Goal: Task Accomplishment & Management: Use online tool/utility

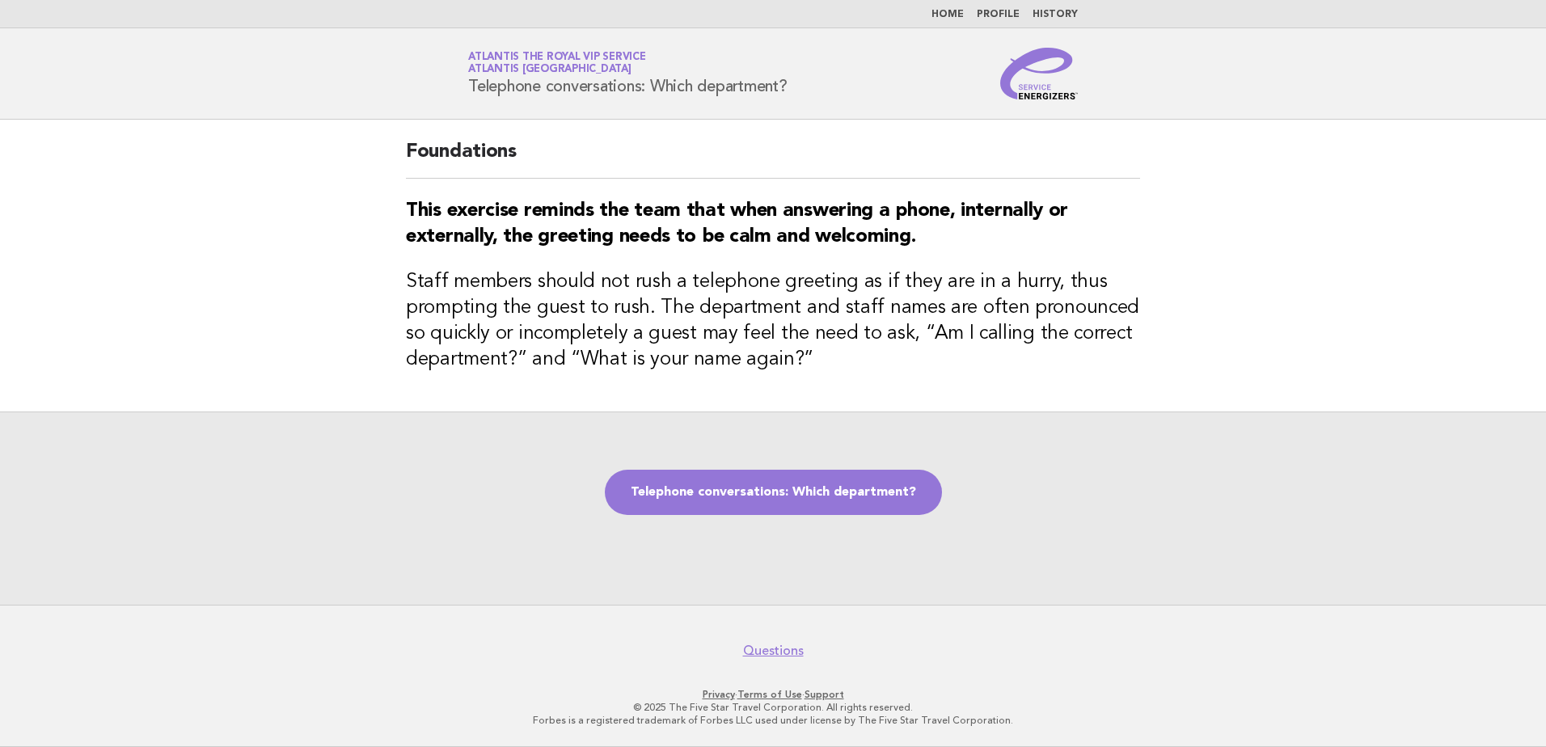
click at [267, 332] on main "Foundations This exercise reminds the team that when answering a phone, interna…" at bounding box center [773, 362] width 1546 height 485
click at [197, 247] on main "Foundations This exercise reminds the team that when answering a phone, interna…" at bounding box center [773, 362] width 1546 height 485
click at [238, 253] on main "Foundations This exercise reminds the team that when answering a phone, interna…" at bounding box center [773, 362] width 1546 height 485
click at [308, 289] on main "Foundations This exercise reminds the team that when answering a phone, interna…" at bounding box center [773, 362] width 1546 height 485
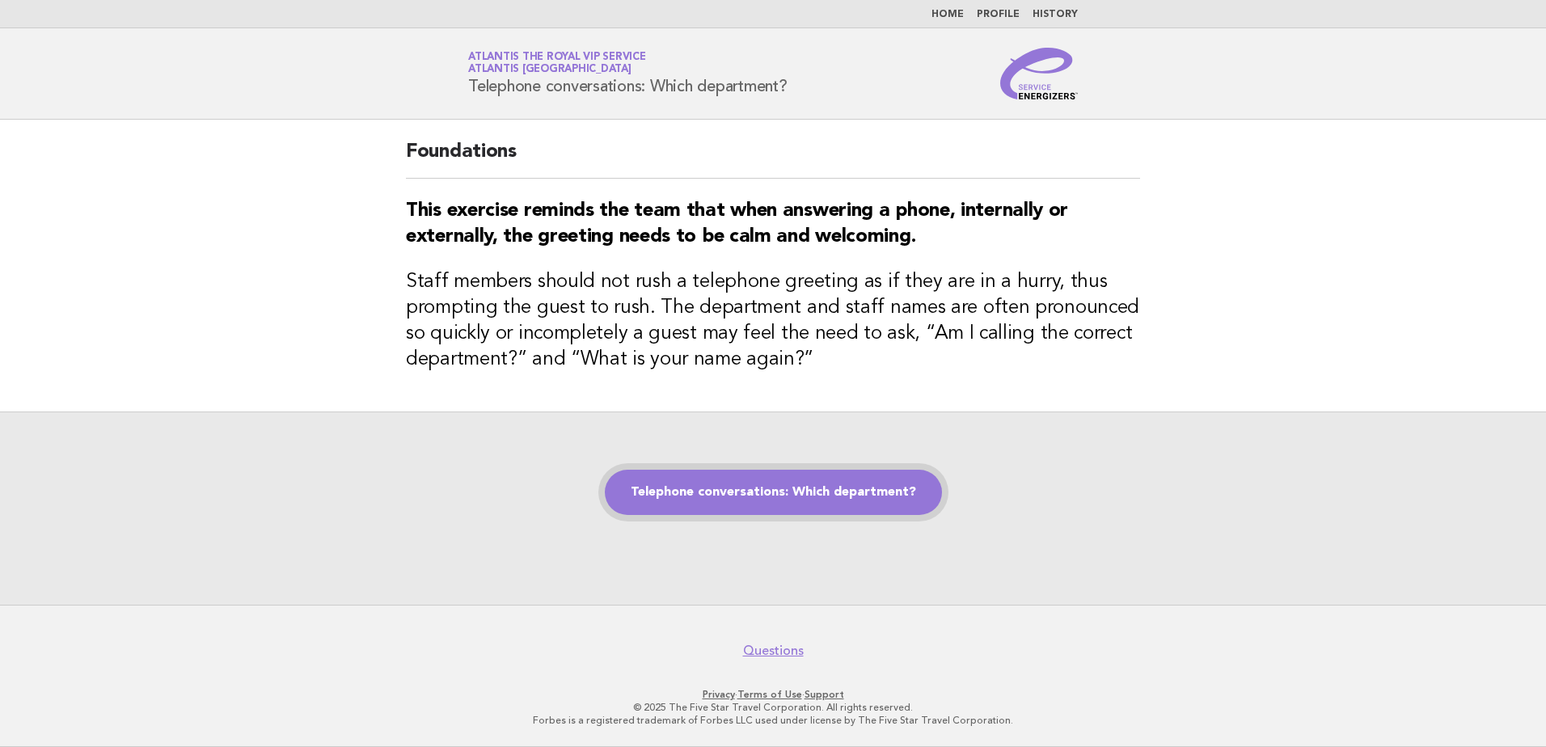
click at [855, 509] on link "Telephone conversations: Which department?" at bounding box center [773, 492] width 337 height 45
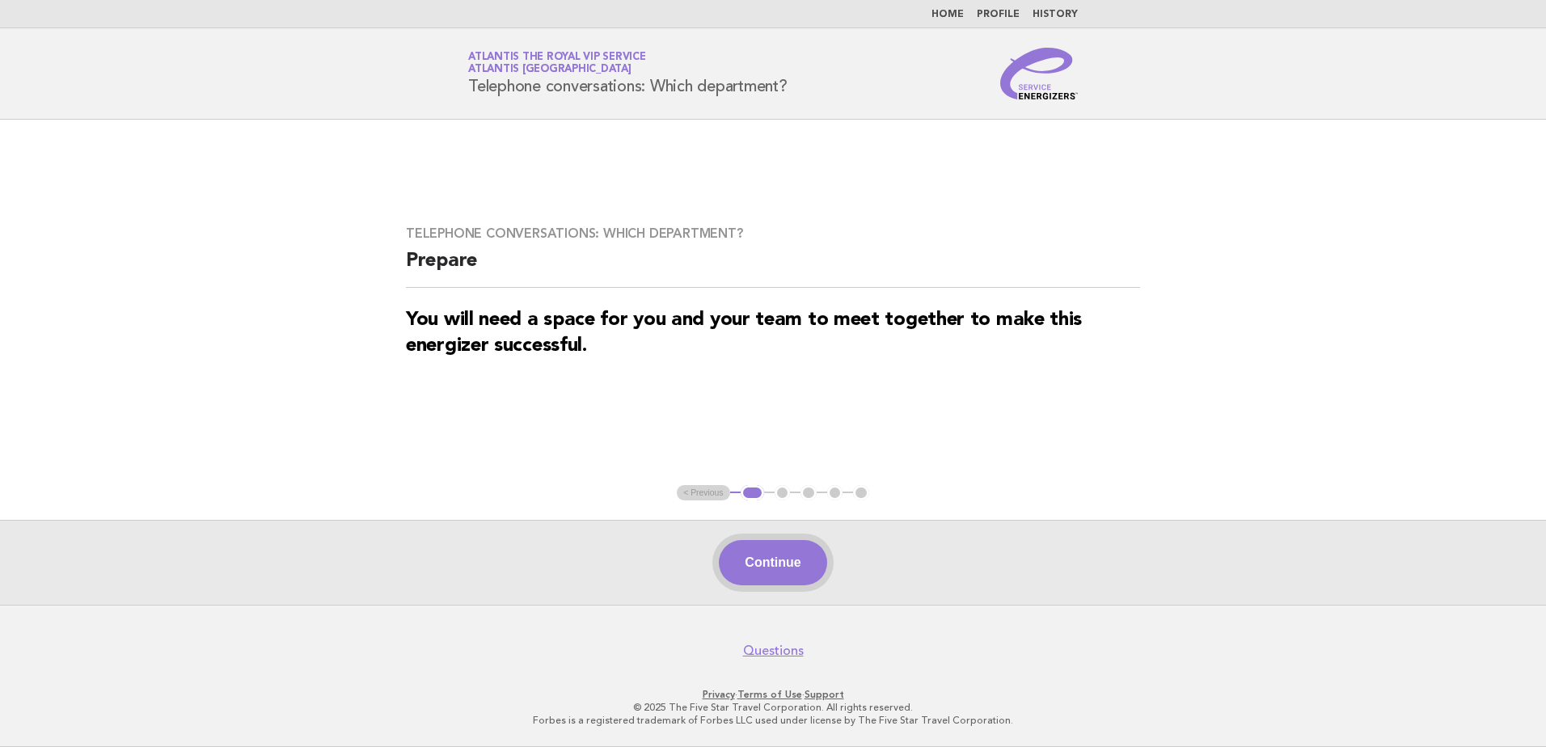
click at [771, 558] on button "Continue" at bounding box center [773, 562] width 108 height 45
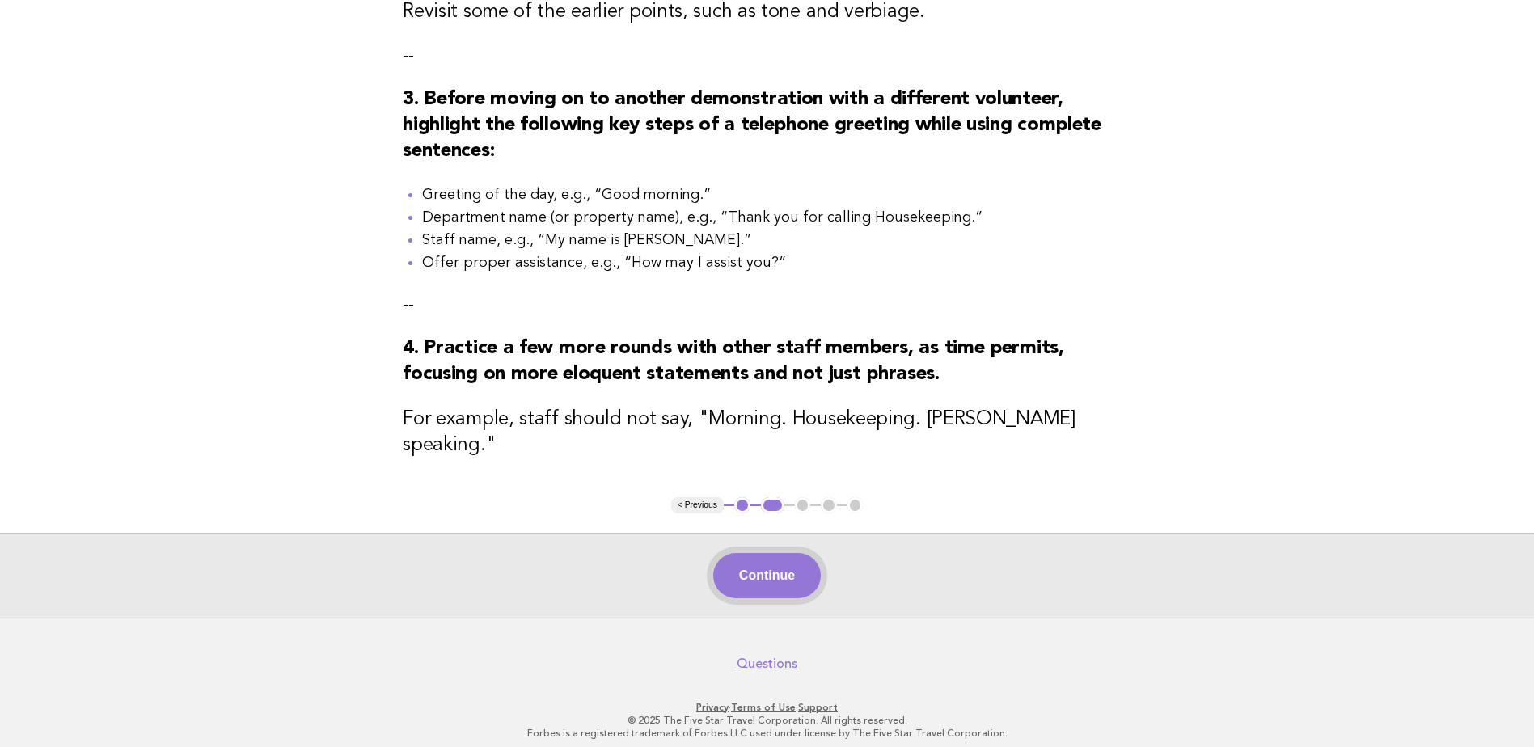
click at [759, 561] on button "Continue" at bounding box center [767, 575] width 108 height 45
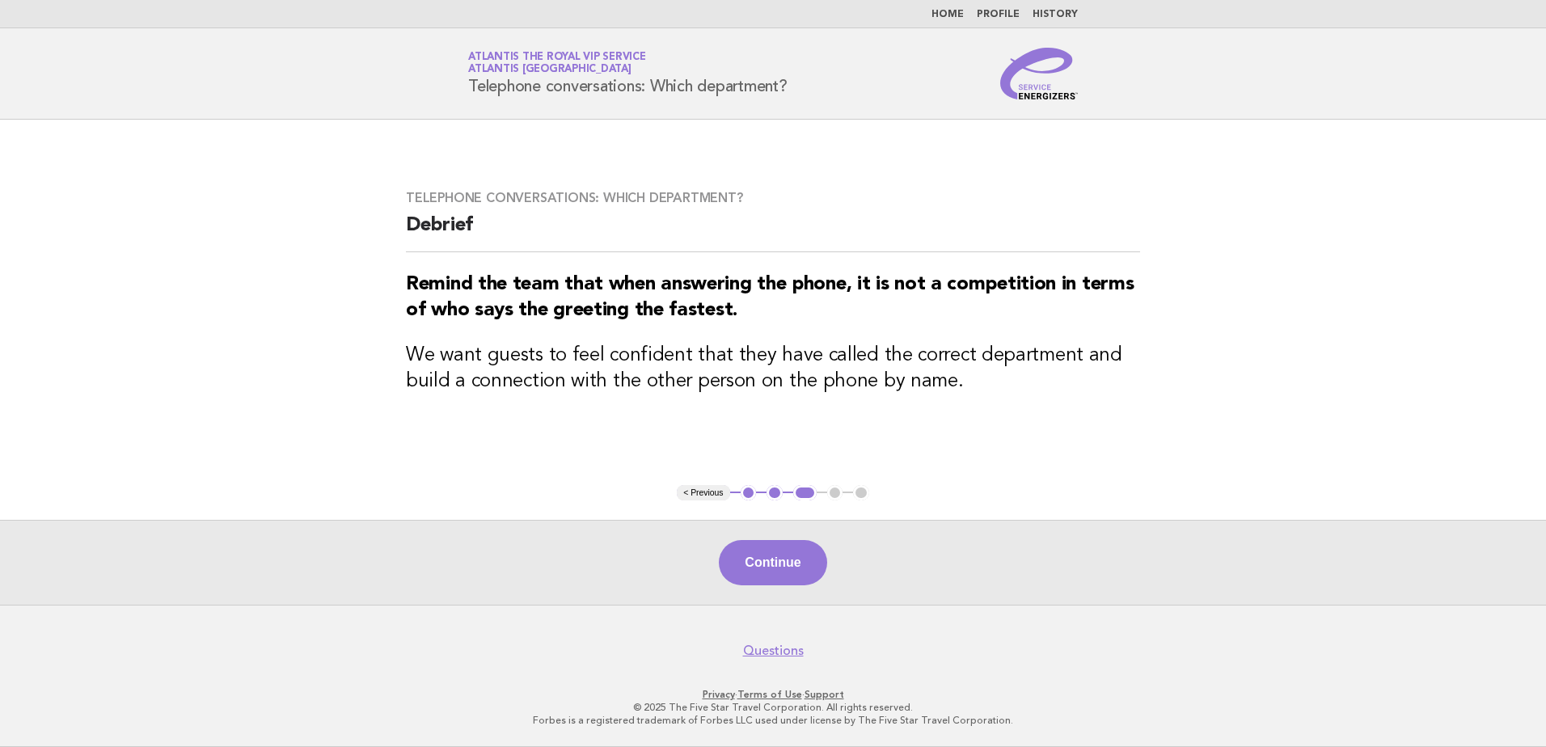
click at [767, 557] on button "Continue" at bounding box center [773, 562] width 108 height 45
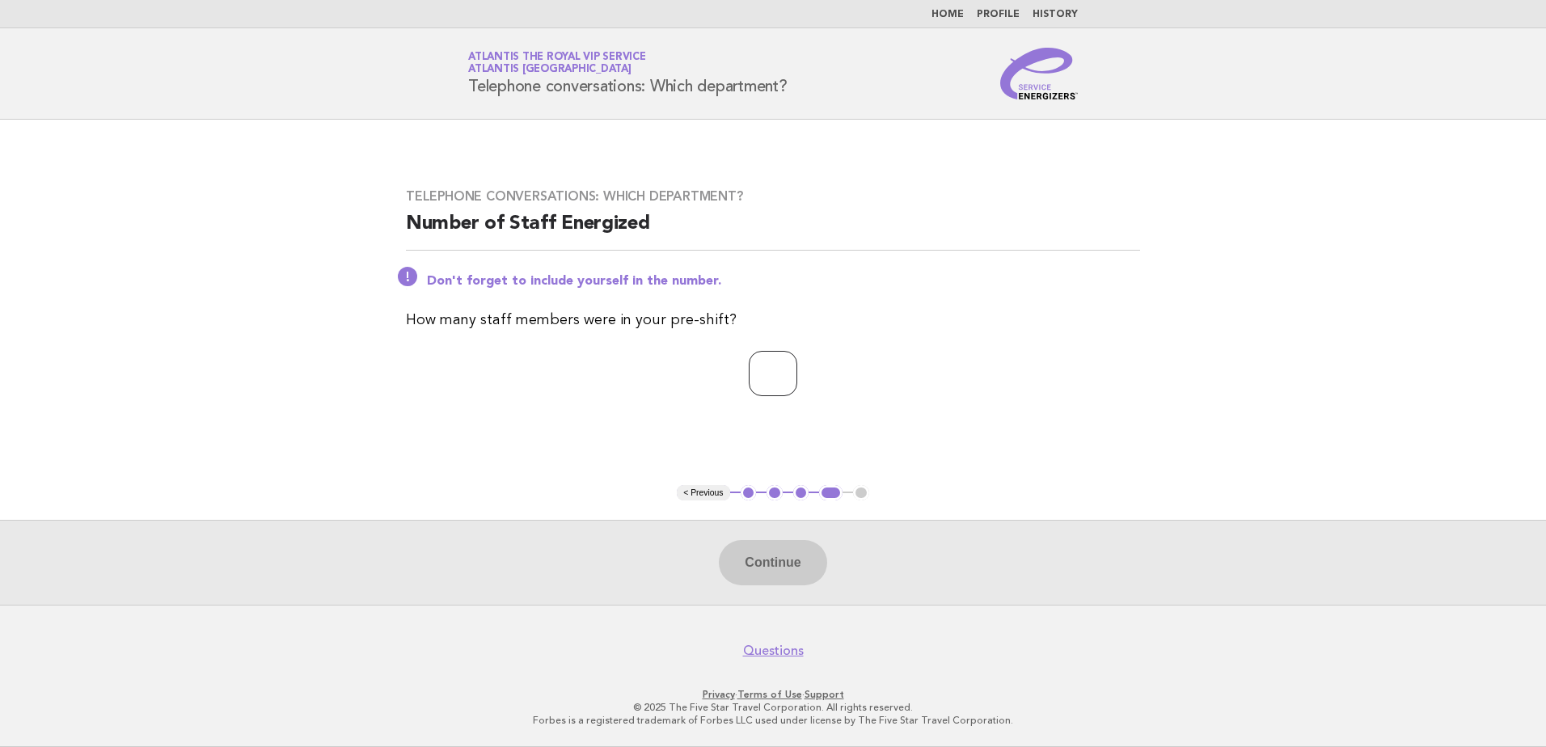
click at [779, 392] on input "number" at bounding box center [773, 373] width 49 height 45
type input "*"
click at [785, 565] on button "Continue" at bounding box center [773, 562] width 108 height 45
